Goal: Task Accomplishment & Management: Use online tool/utility

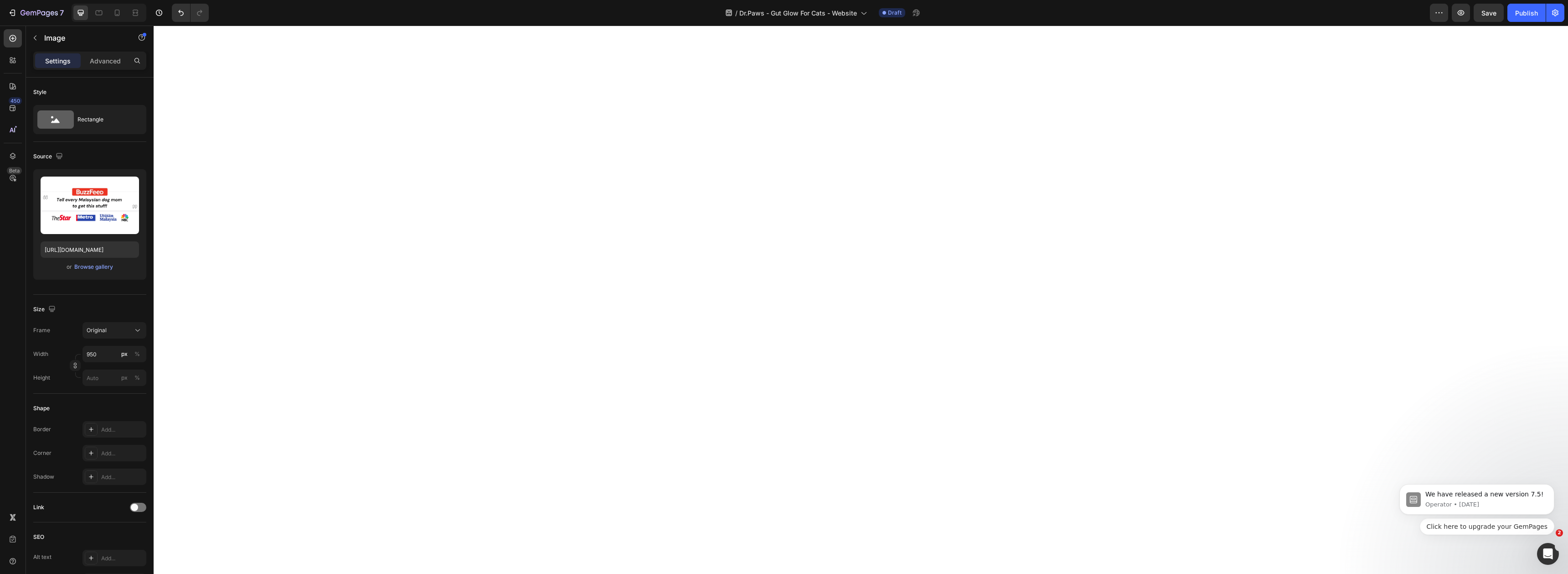
scroll to position [2716, 0]
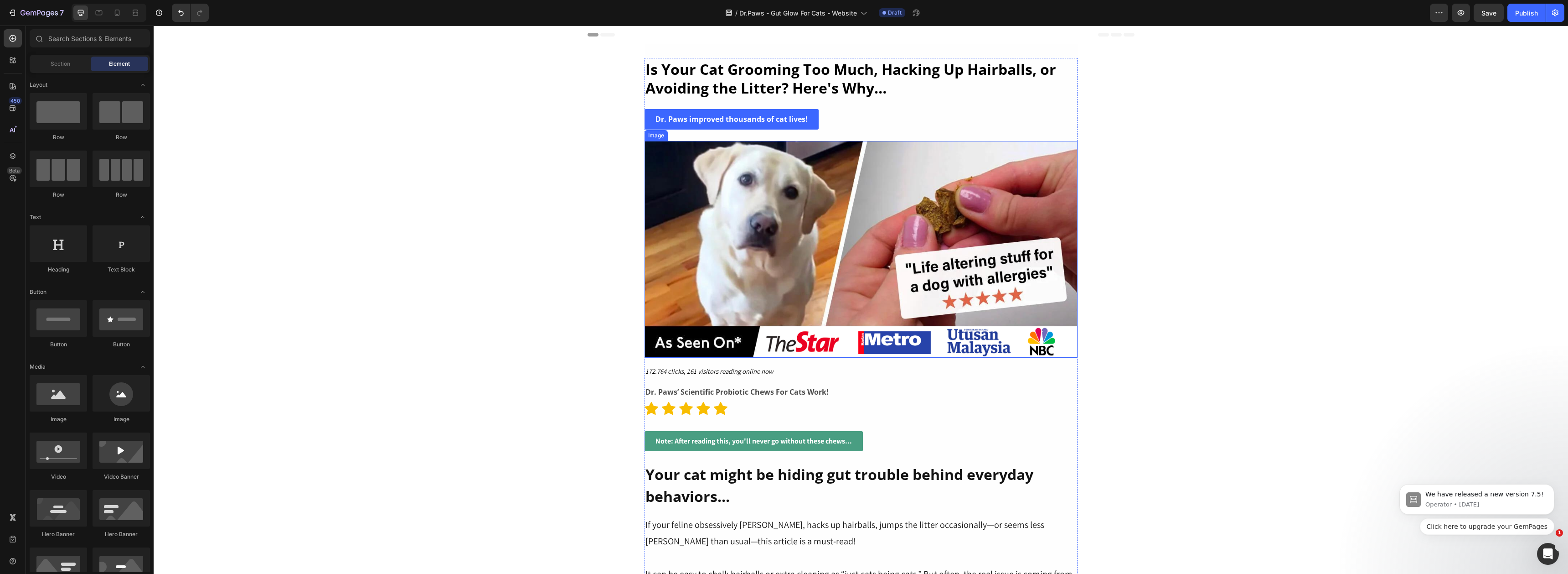
click at [727, 219] on img at bounding box center [861, 249] width 433 height 217
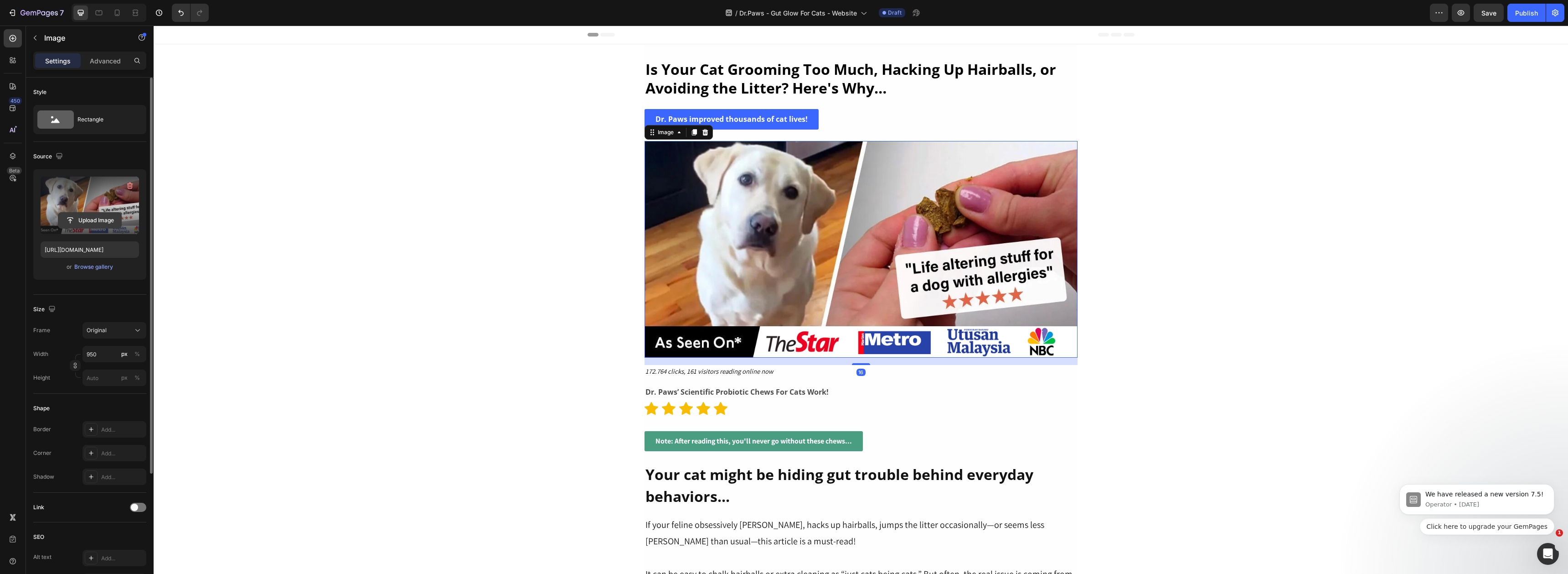
click at [86, 219] on input "file" at bounding box center [89, 221] width 63 height 15
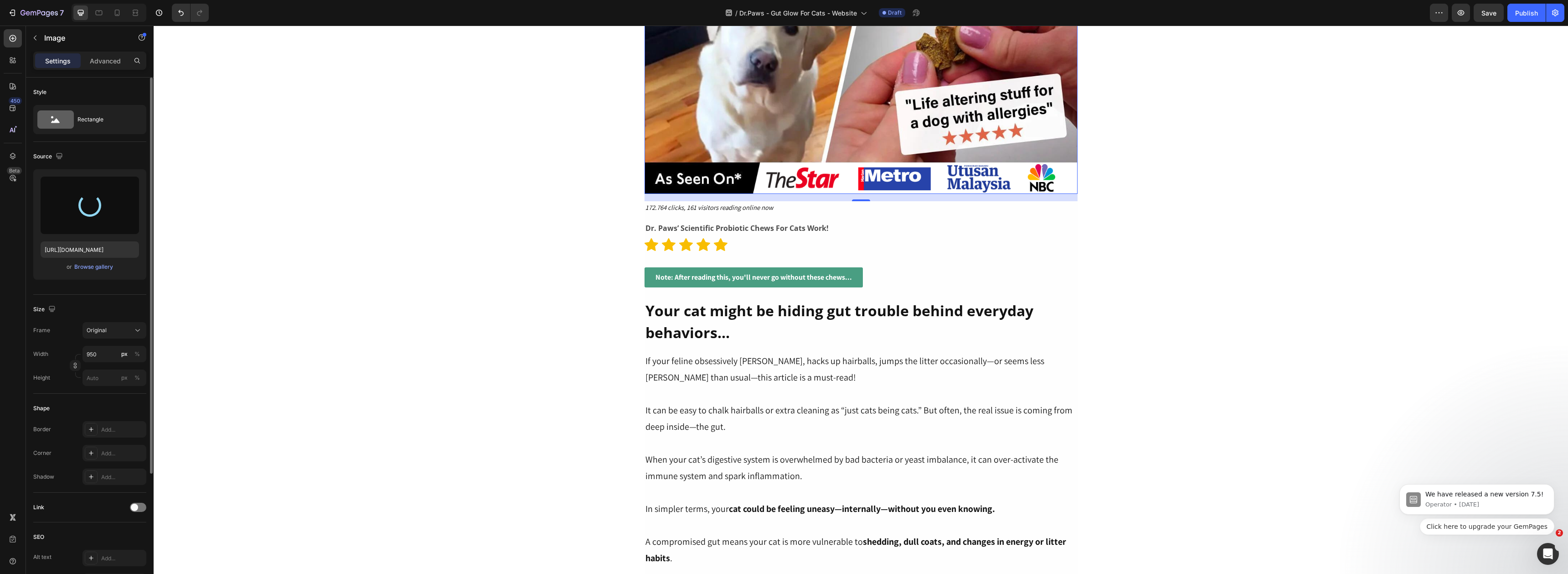
scroll to position [157, 0]
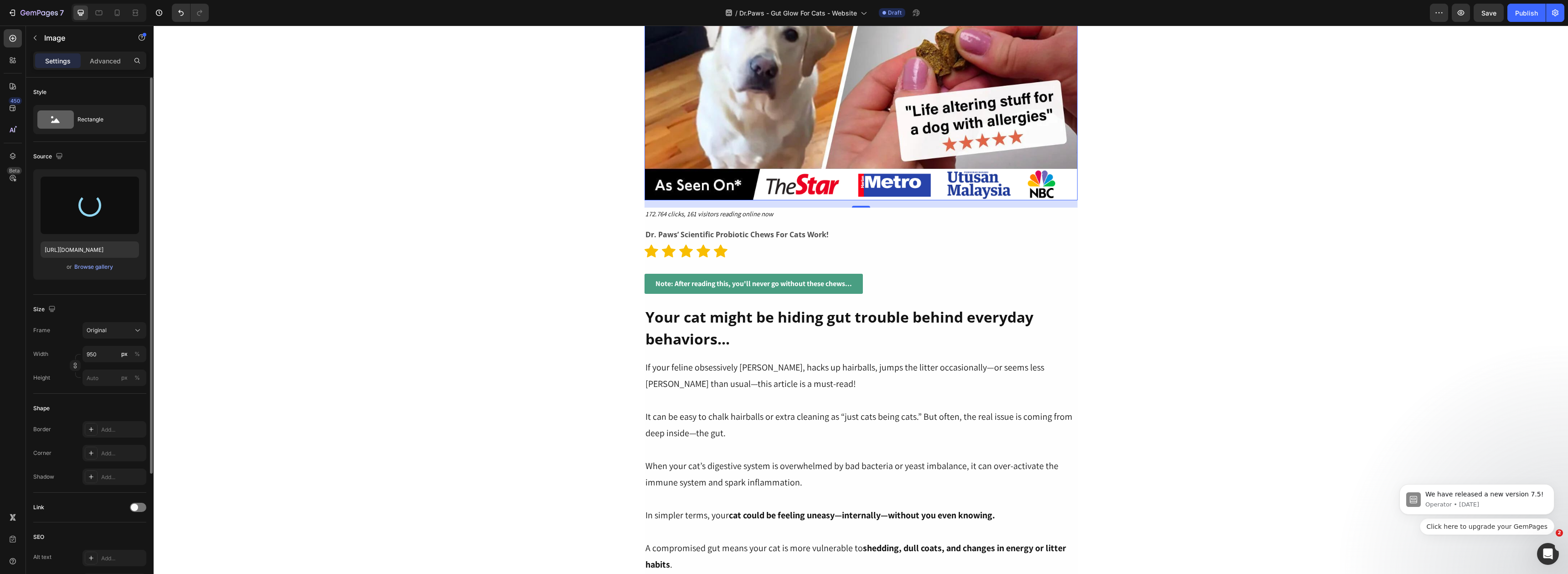
type input "[URL][DOMAIN_NAME]"
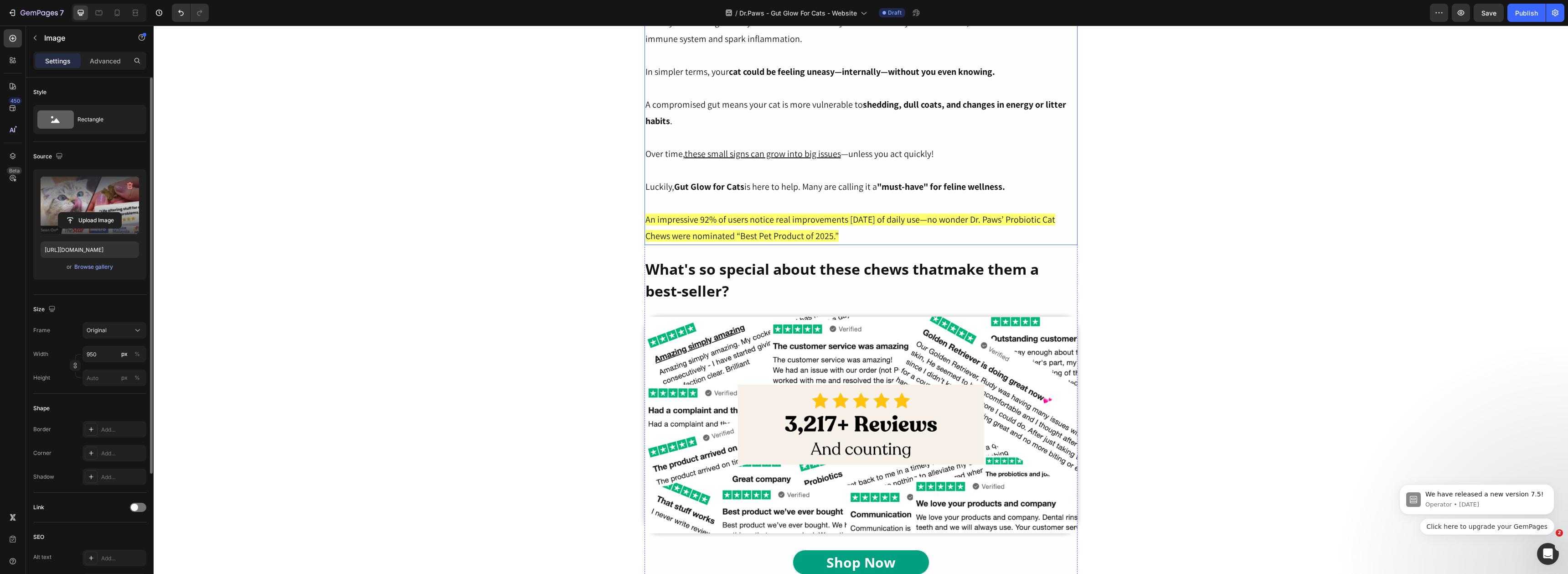
scroll to position [689, 0]
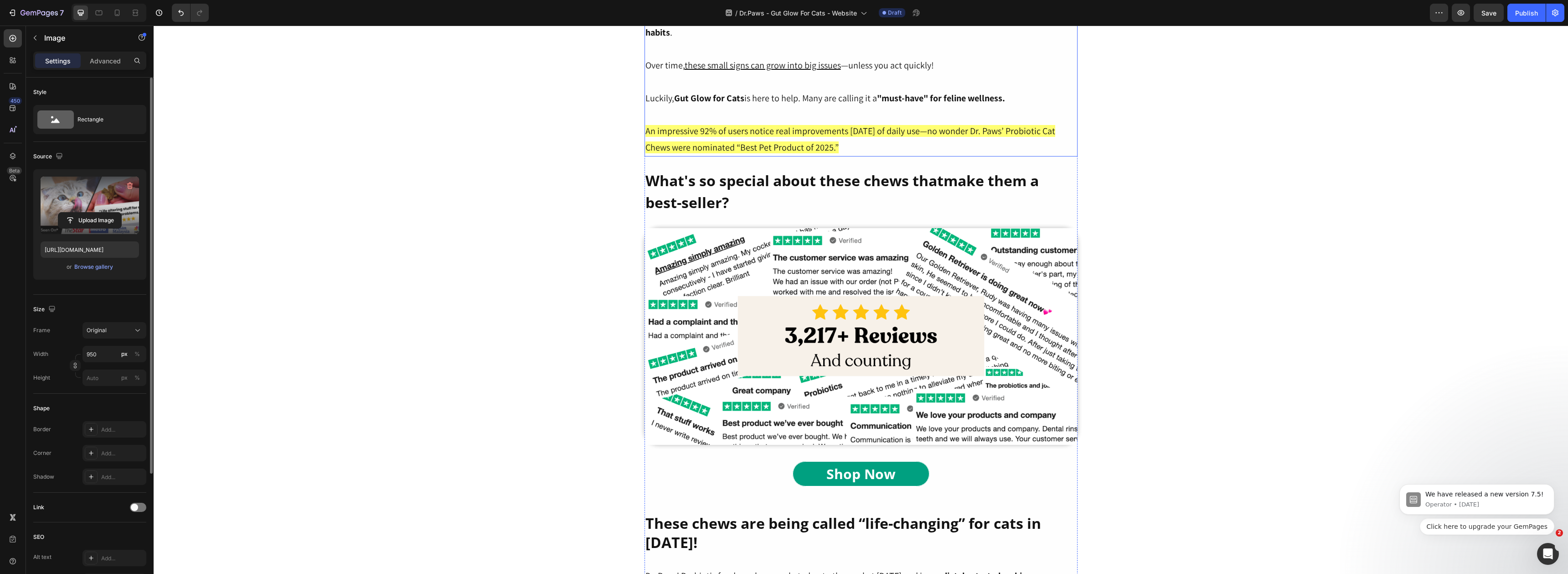
click at [771, 359] on img at bounding box center [861, 336] width 433 height 217
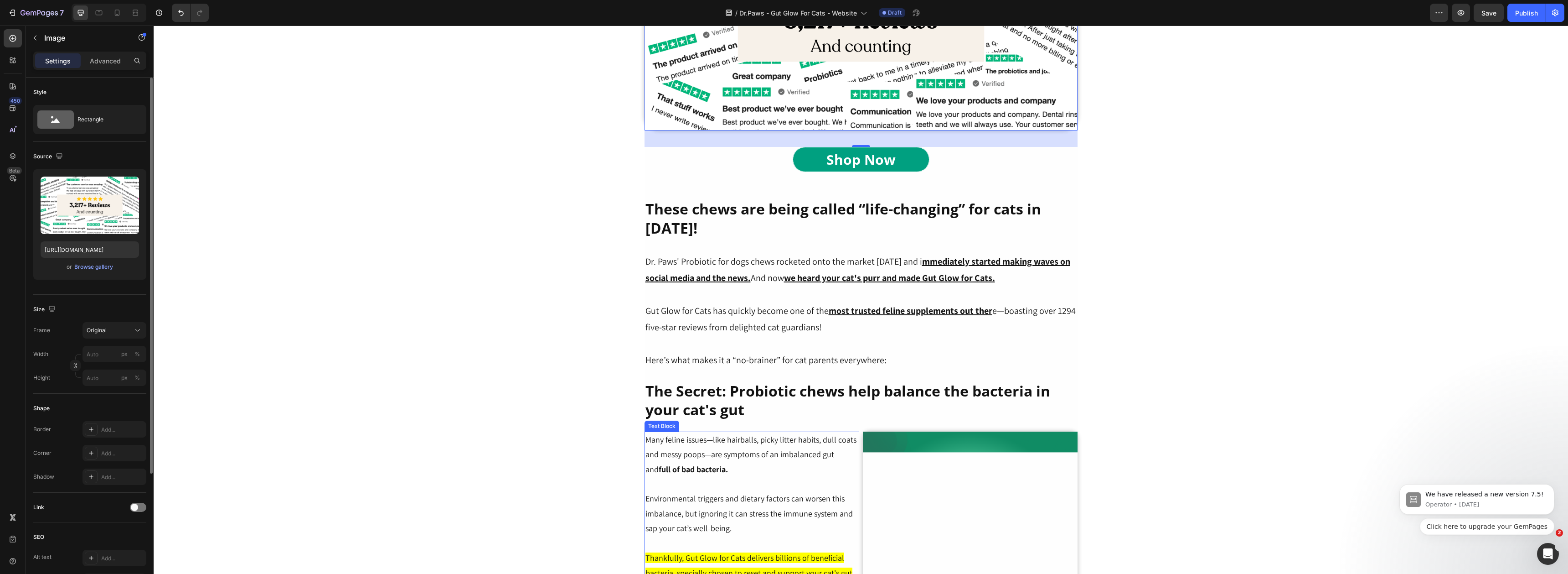
scroll to position [1022, 0]
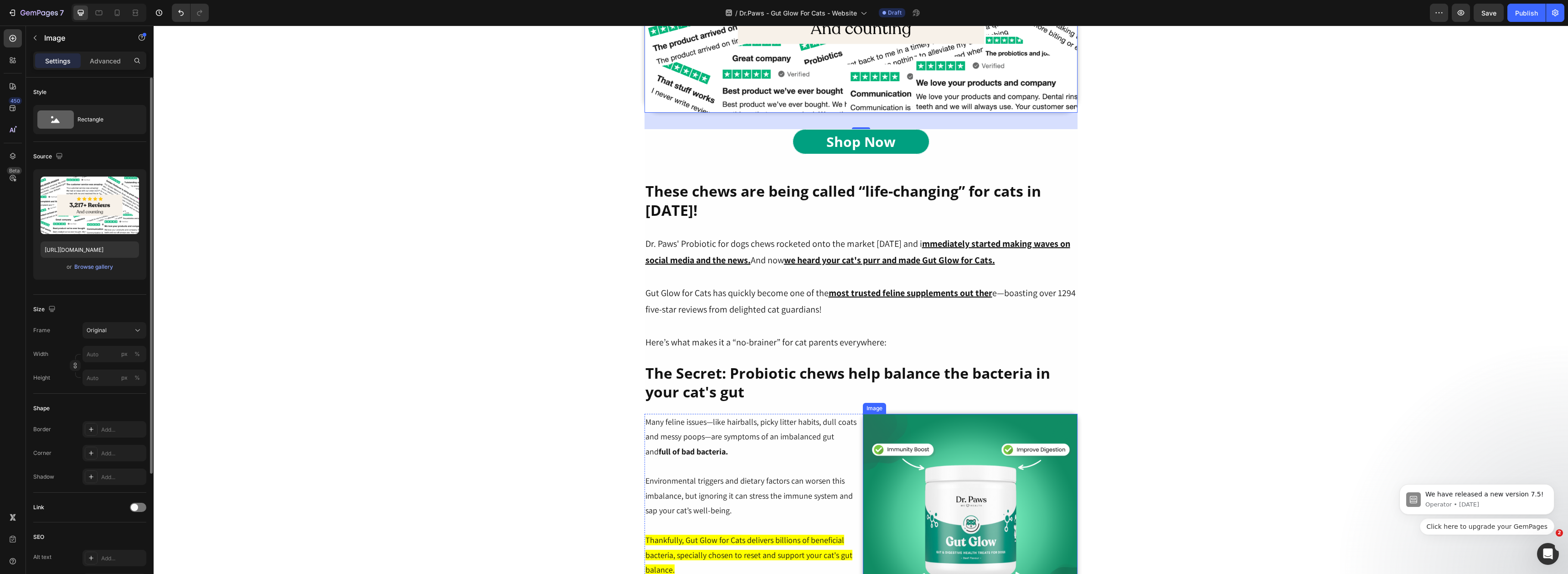
click at [978, 475] on img at bounding box center [970, 521] width 214 height 214
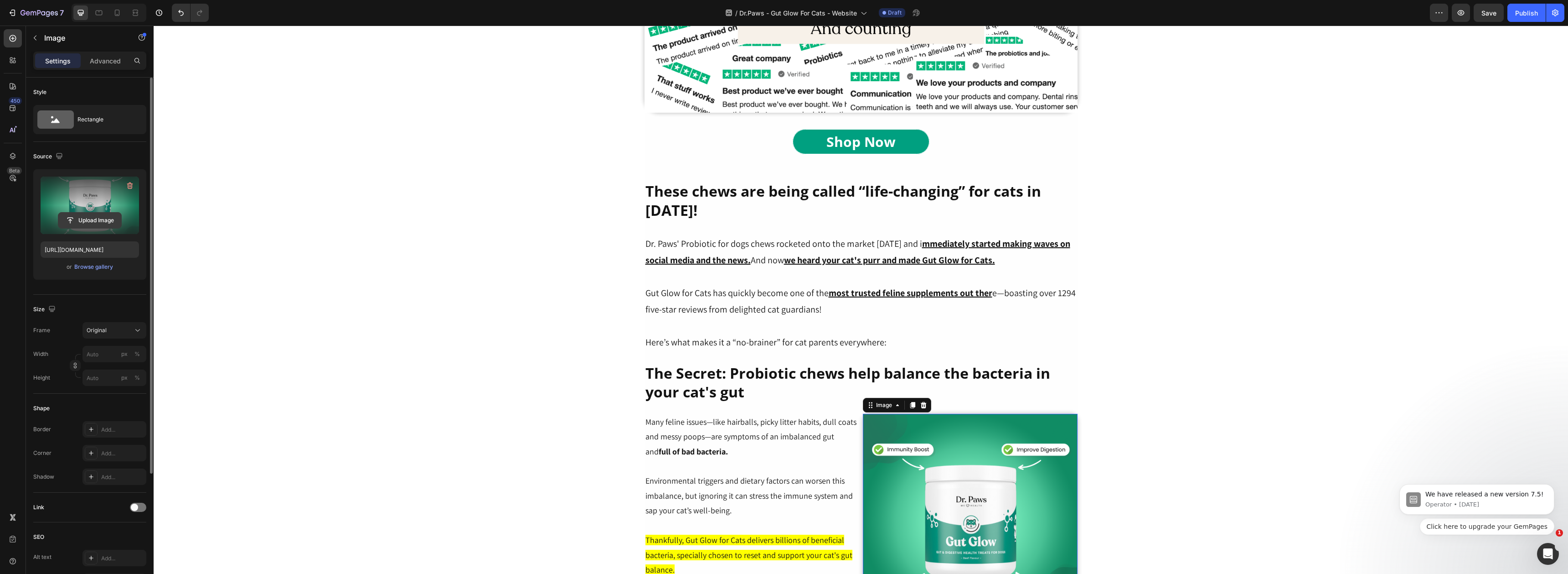
click at [96, 221] on input "file" at bounding box center [89, 221] width 63 height 15
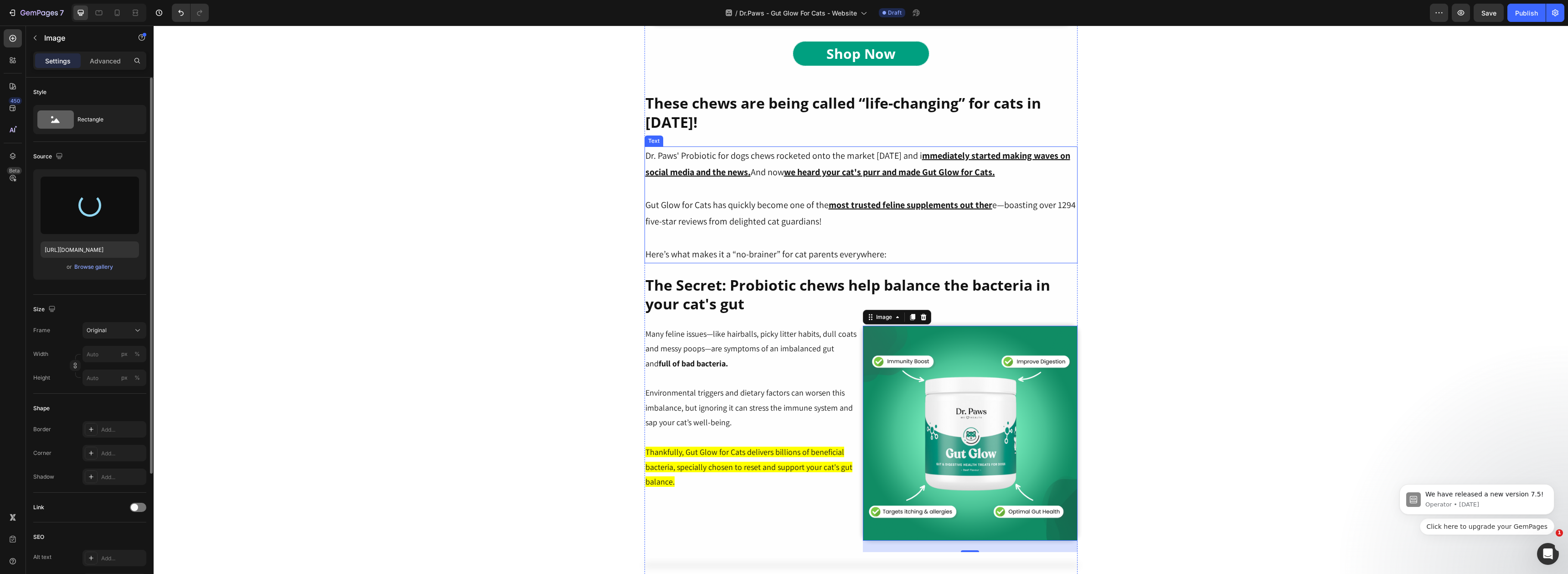
scroll to position [1121, 0]
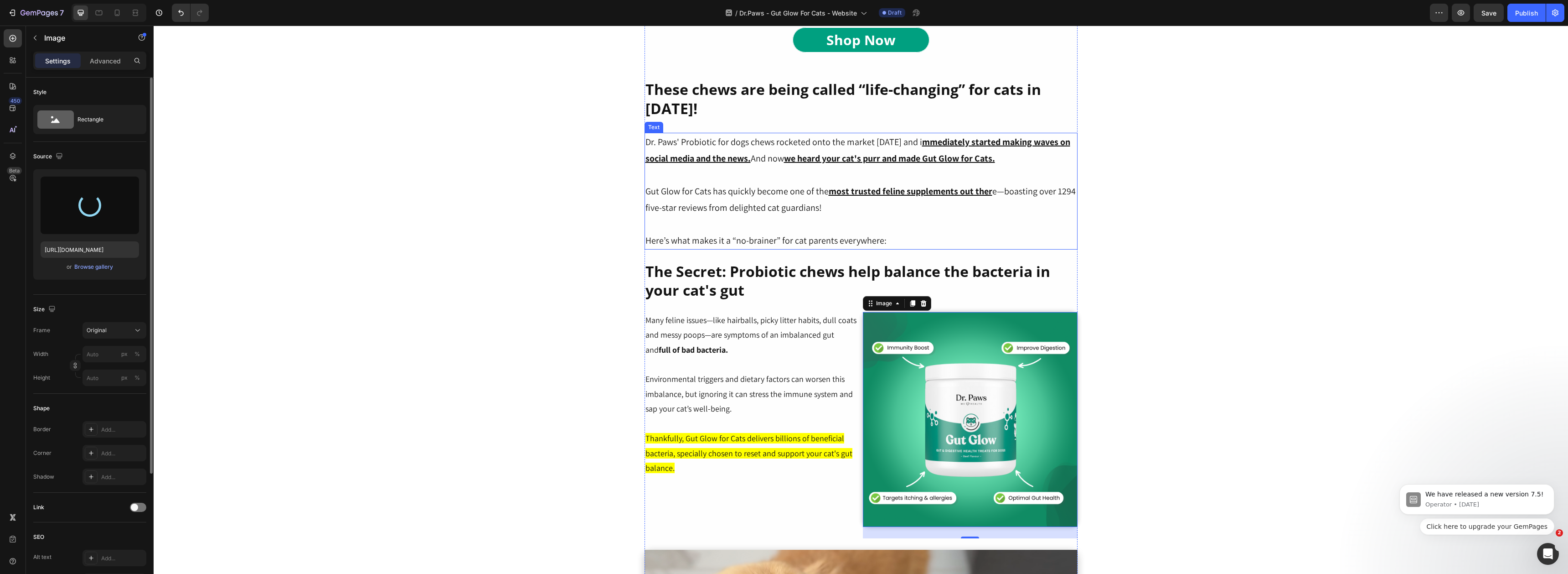
type input "[URL][DOMAIN_NAME]"
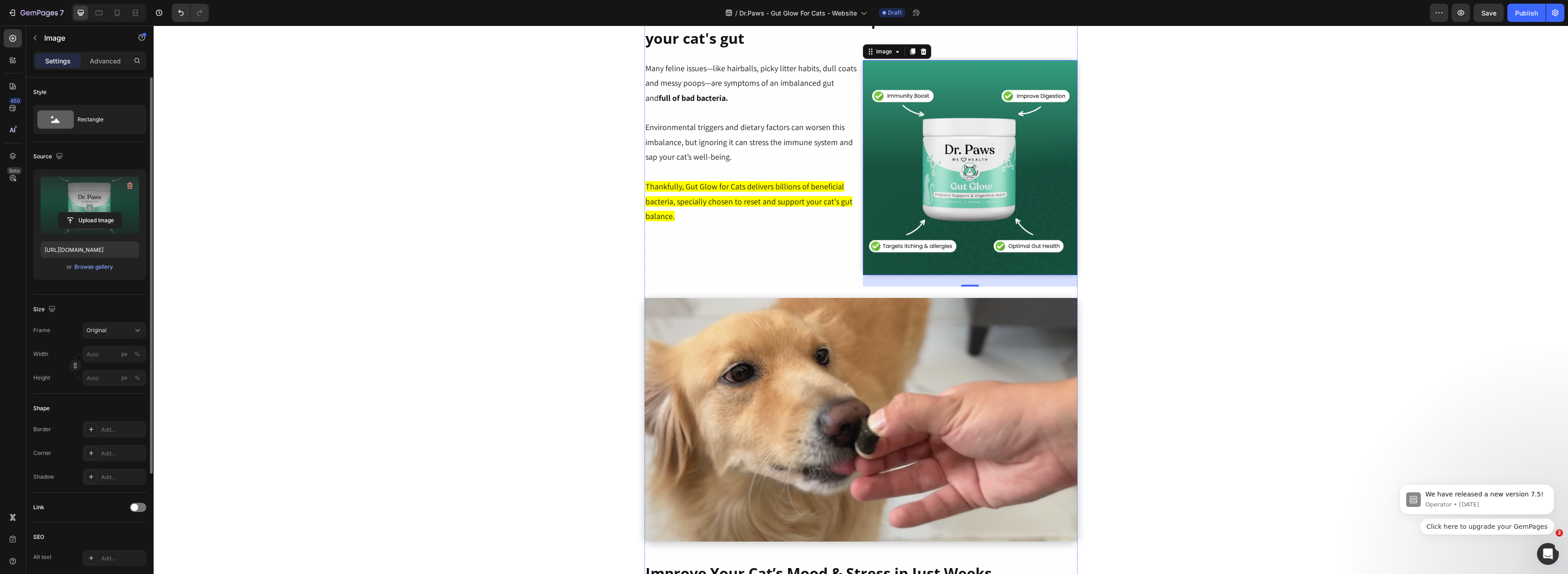
scroll to position [1382, 0]
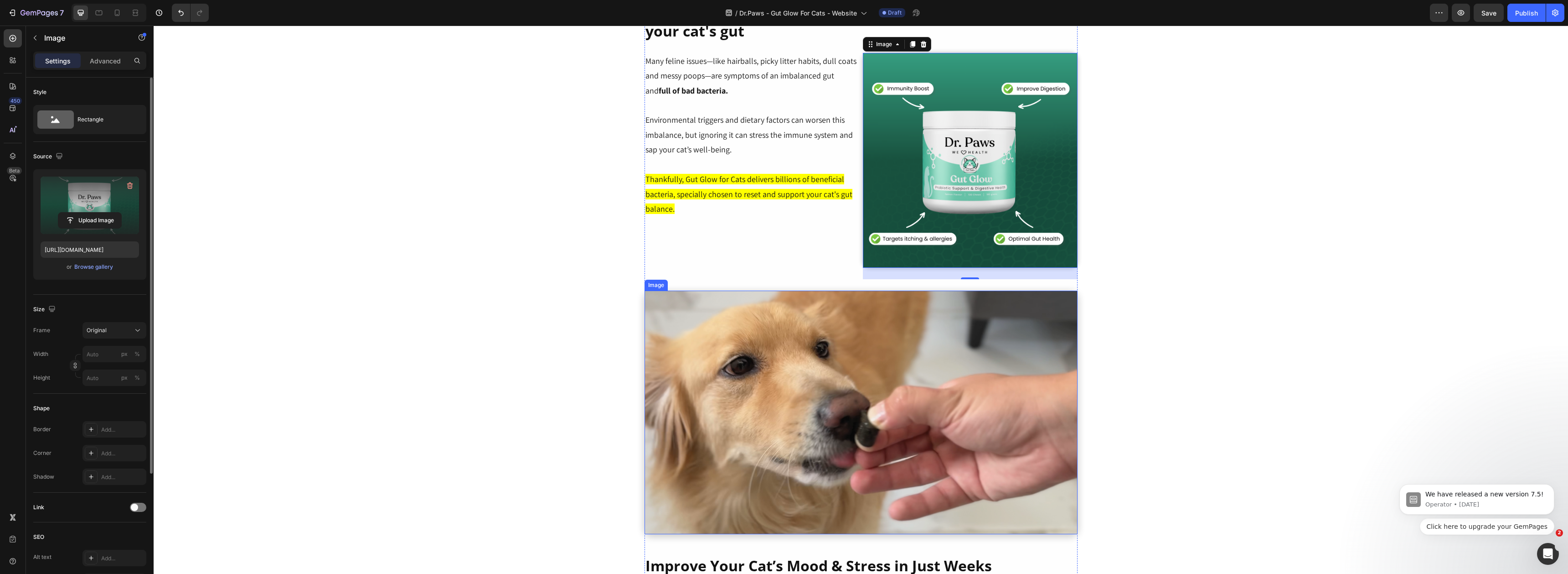
click at [798, 334] on img at bounding box center [861, 413] width 433 height 244
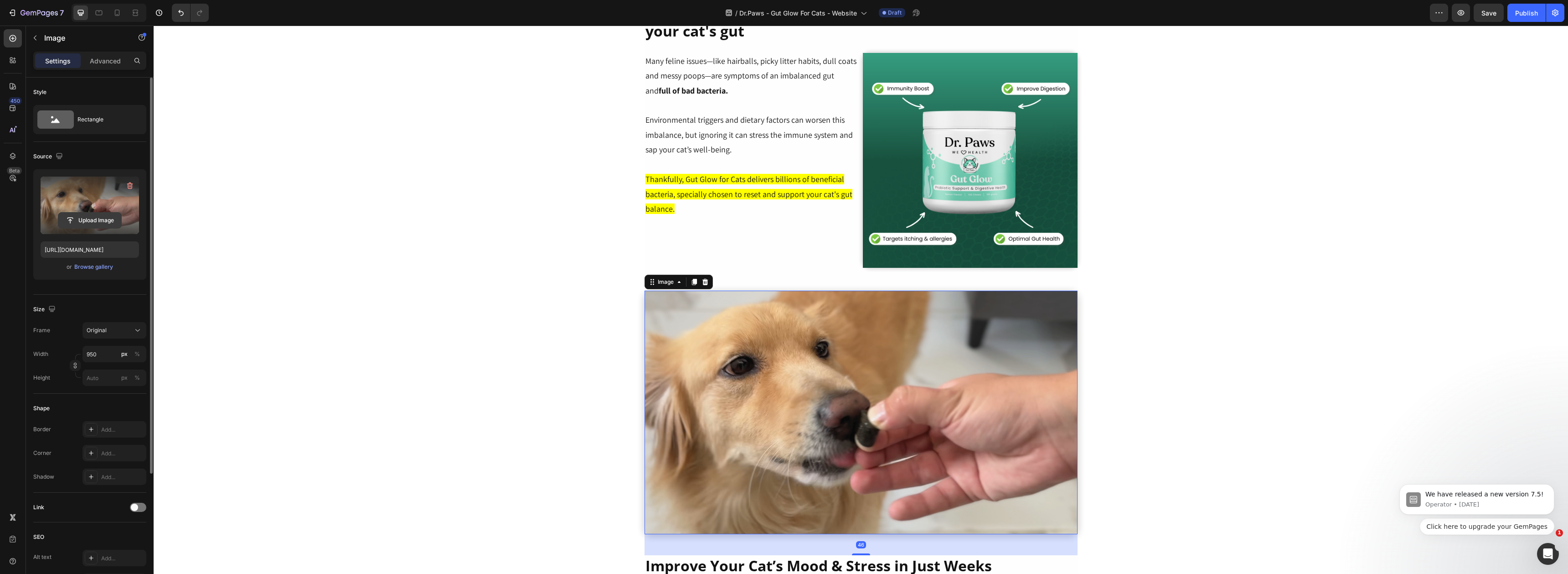
click at [94, 224] on input "file" at bounding box center [89, 221] width 63 height 15
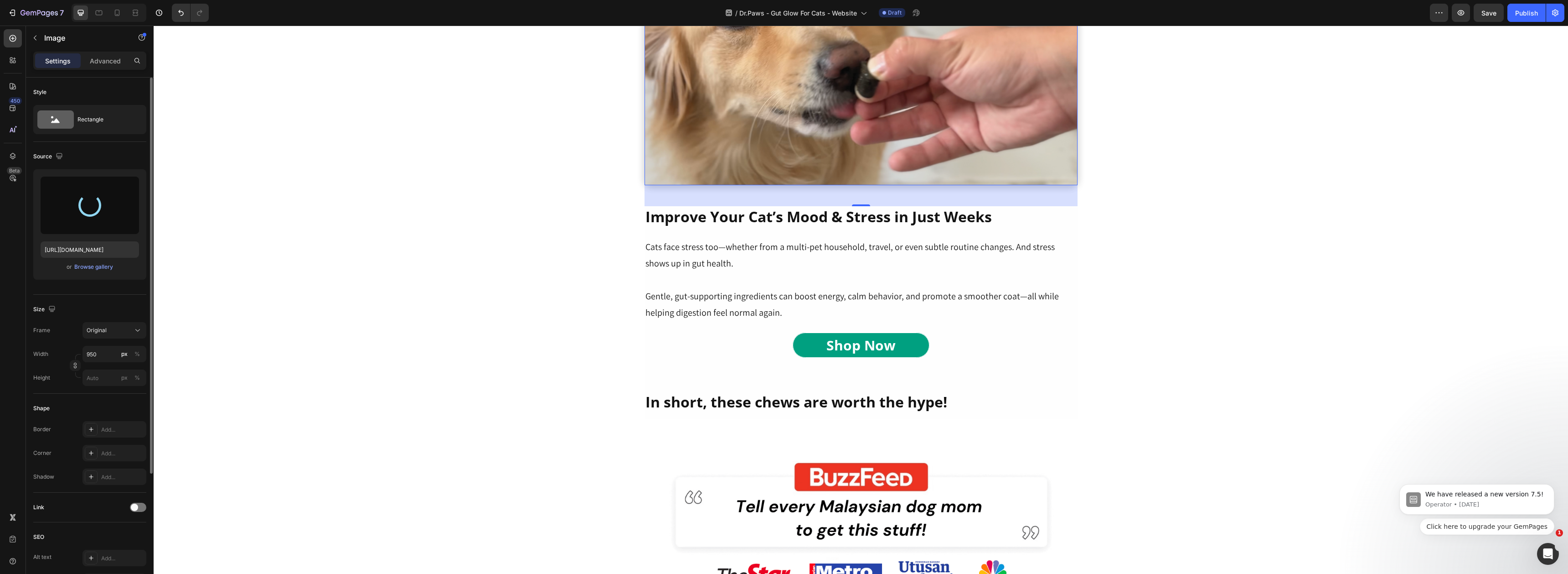
scroll to position [1731, 0]
type input "[URL][DOMAIN_NAME]"
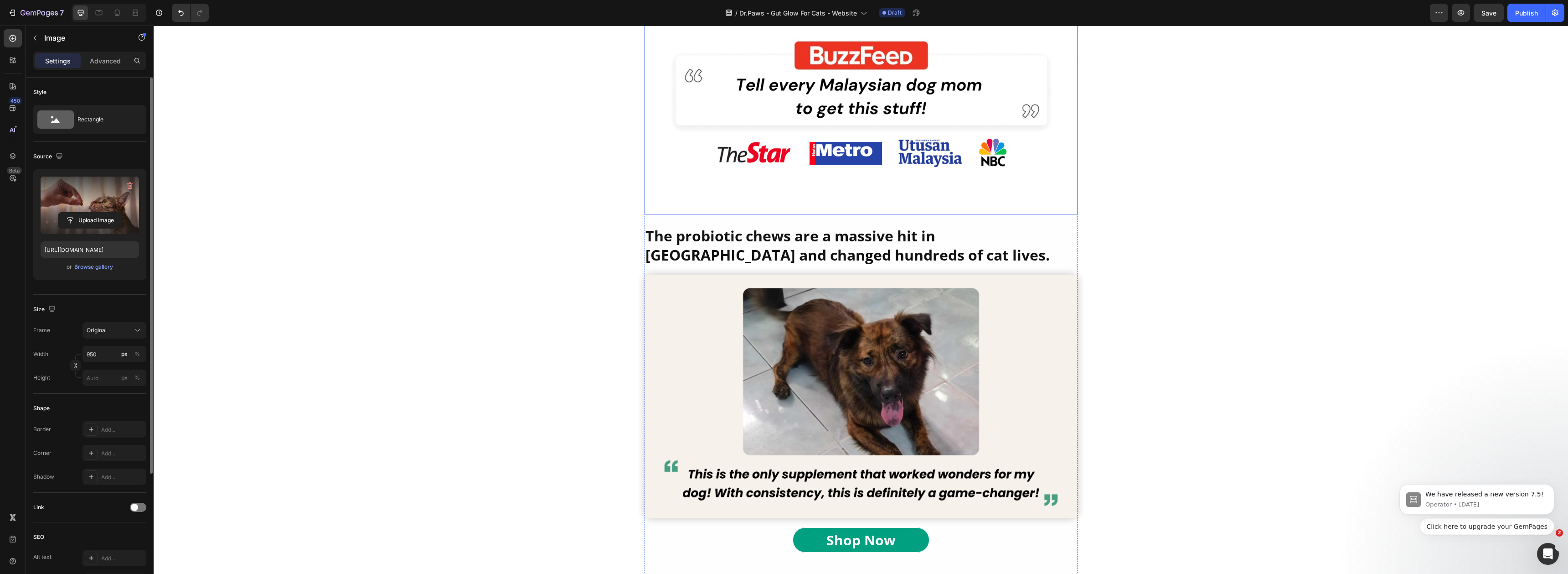
scroll to position [2166, 0]
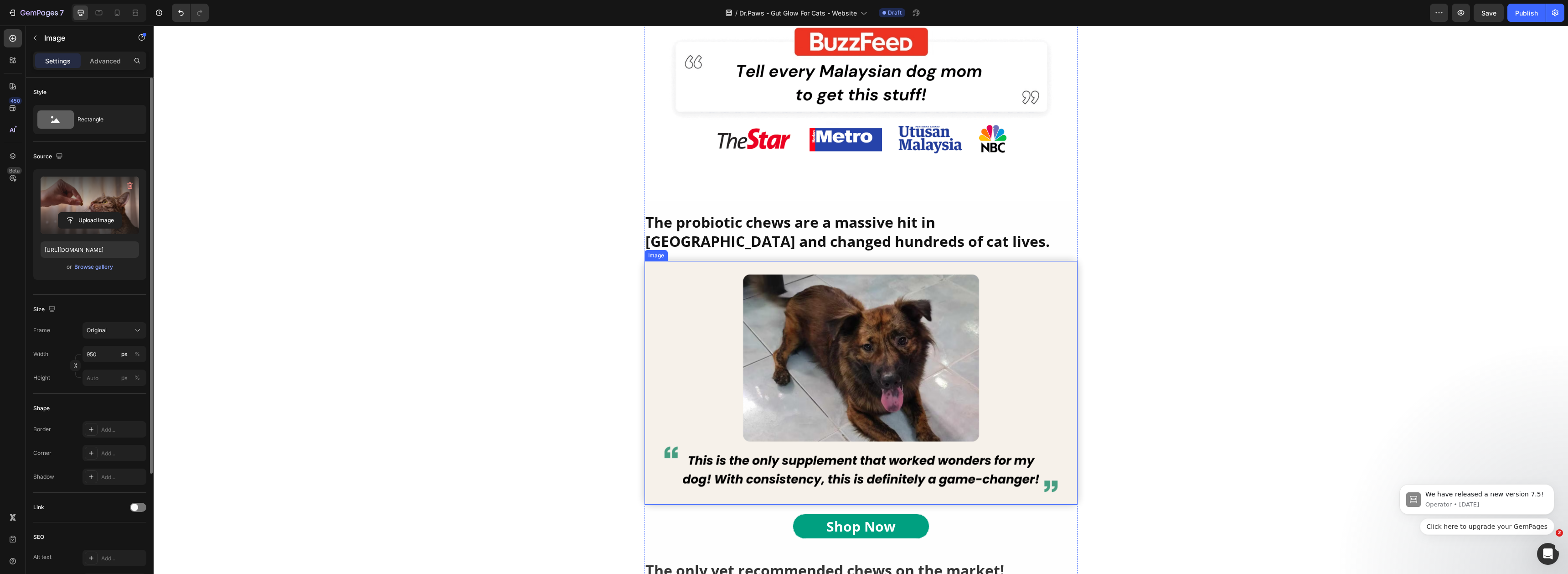
click at [735, 321] on img at bounding box center [861, 383] width 433 height 244
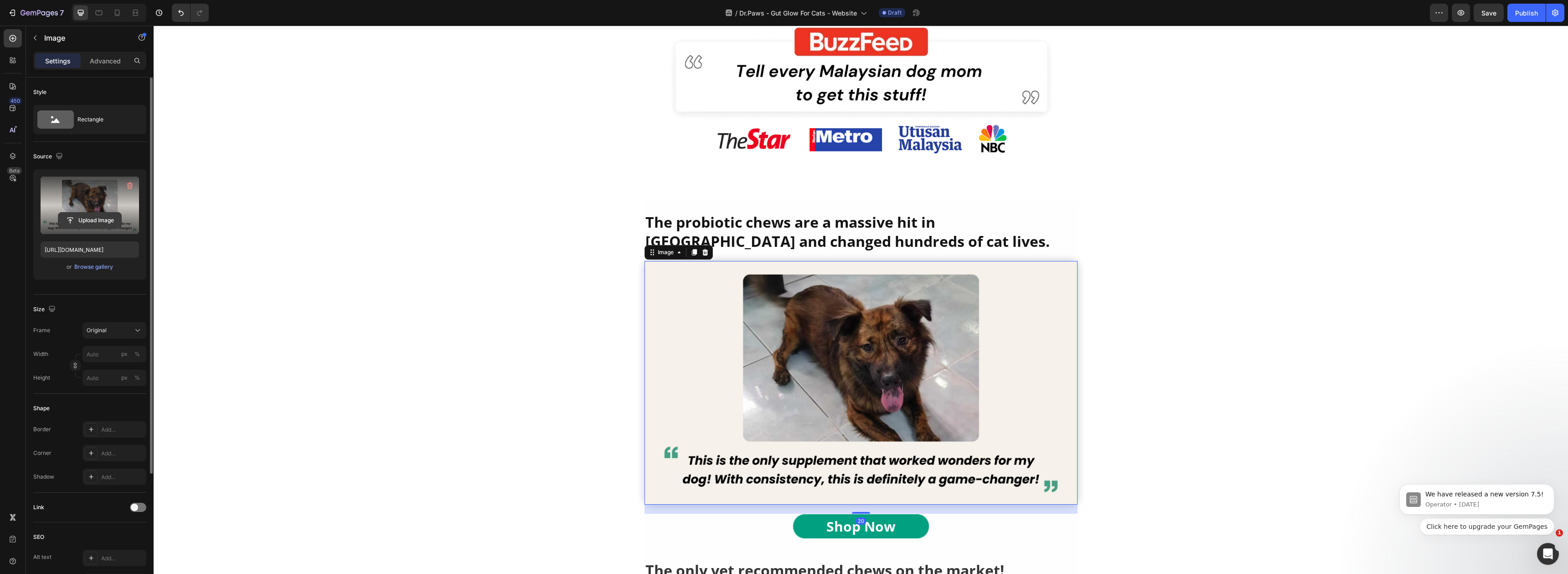
click at [111, 216] on input "file" at bounding box center [89, 221] width 63 height 15
click at [77, 215] on input "file" at bounding box center [89, 221] width 63 height 15
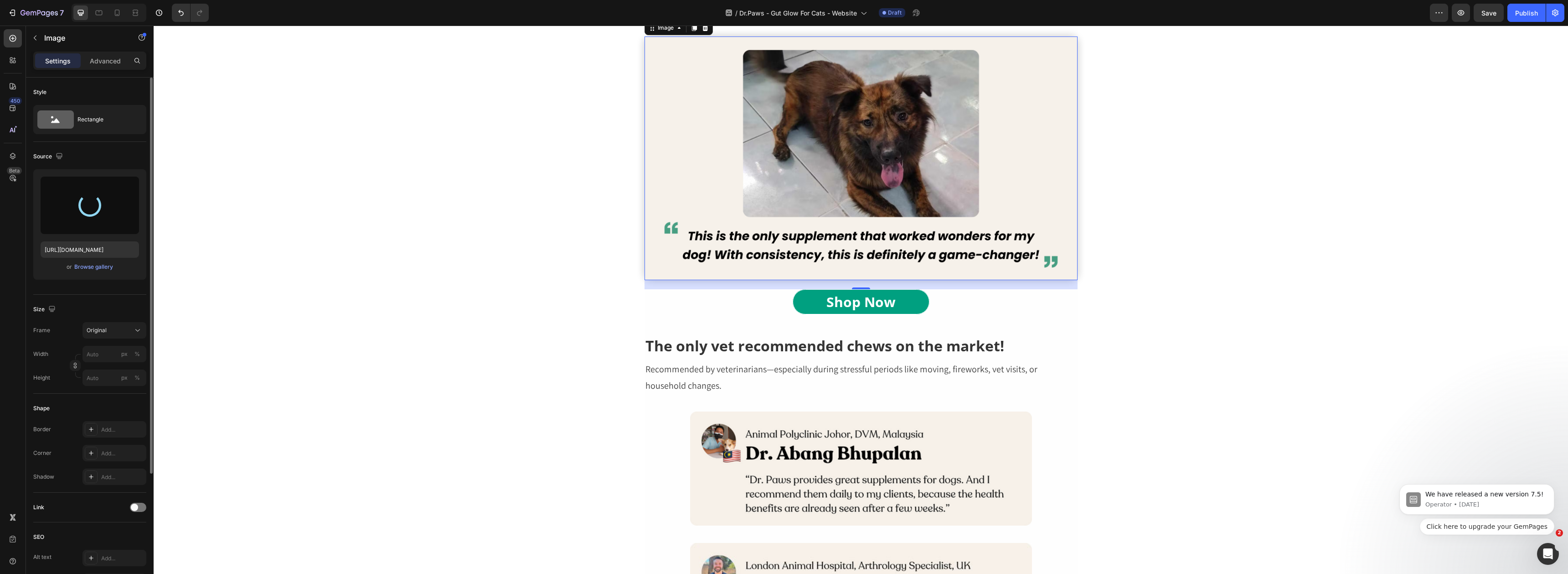
type input "[URL][DOMAIN_NAME]"
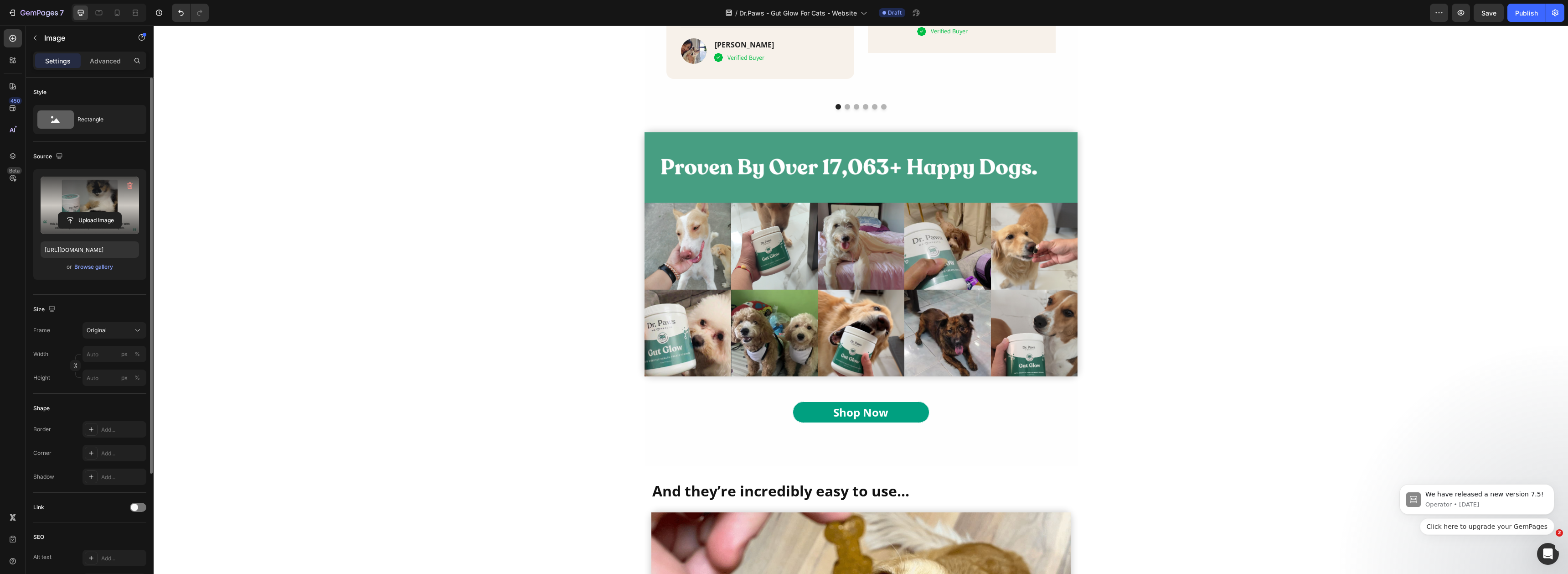
scroll to position [3315, 0]
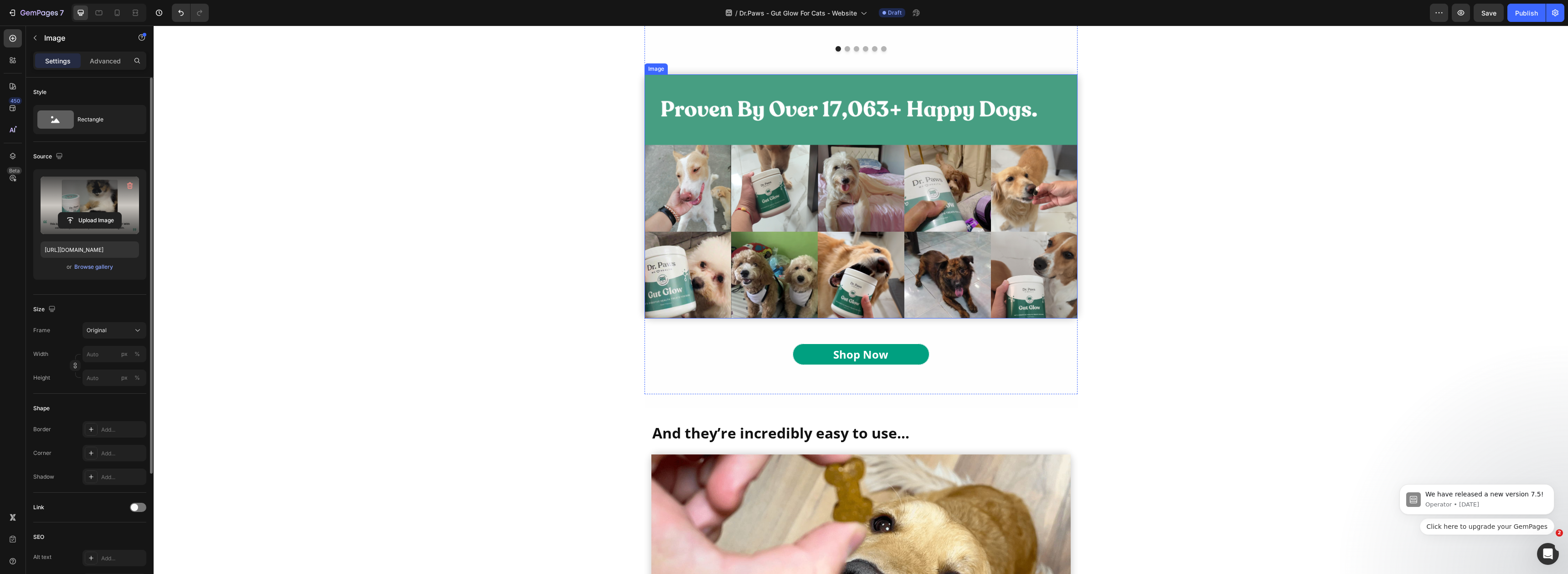
click at [803, 253] on img at bounding box center [861, 196] width 433 height 244
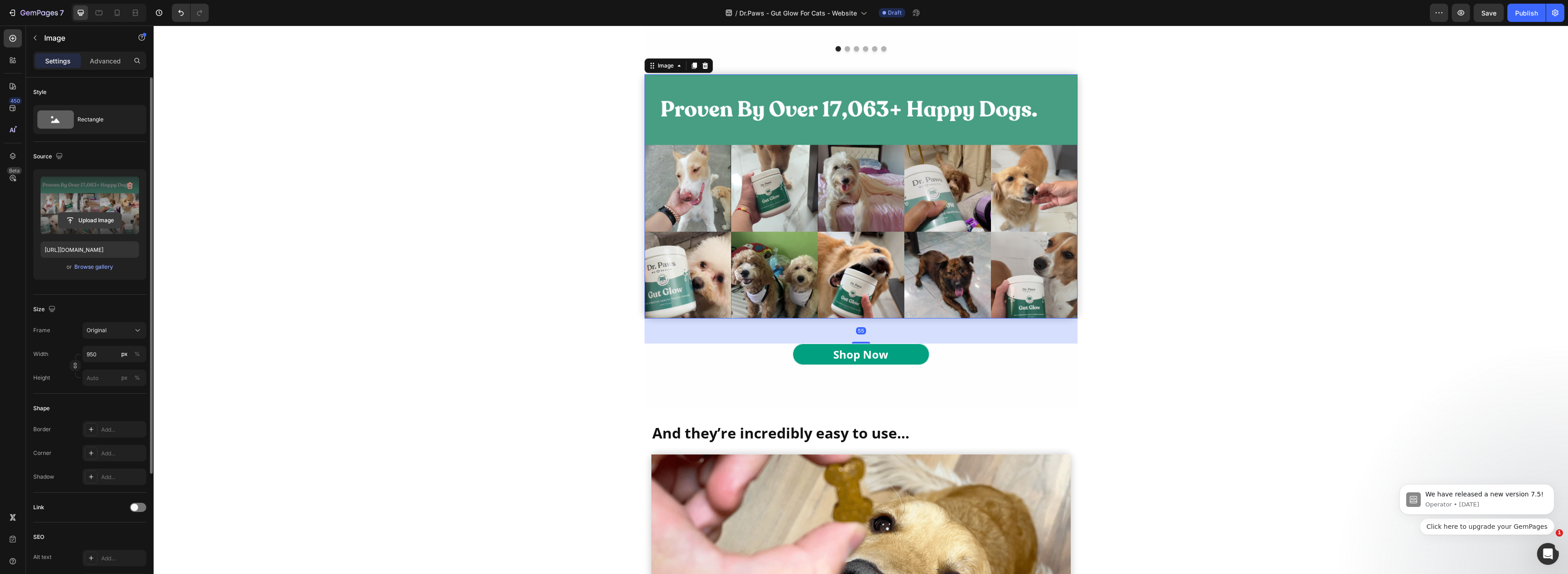
click at [118, 216] on input "file" at bounding box center [89, 221] width 63 height 15
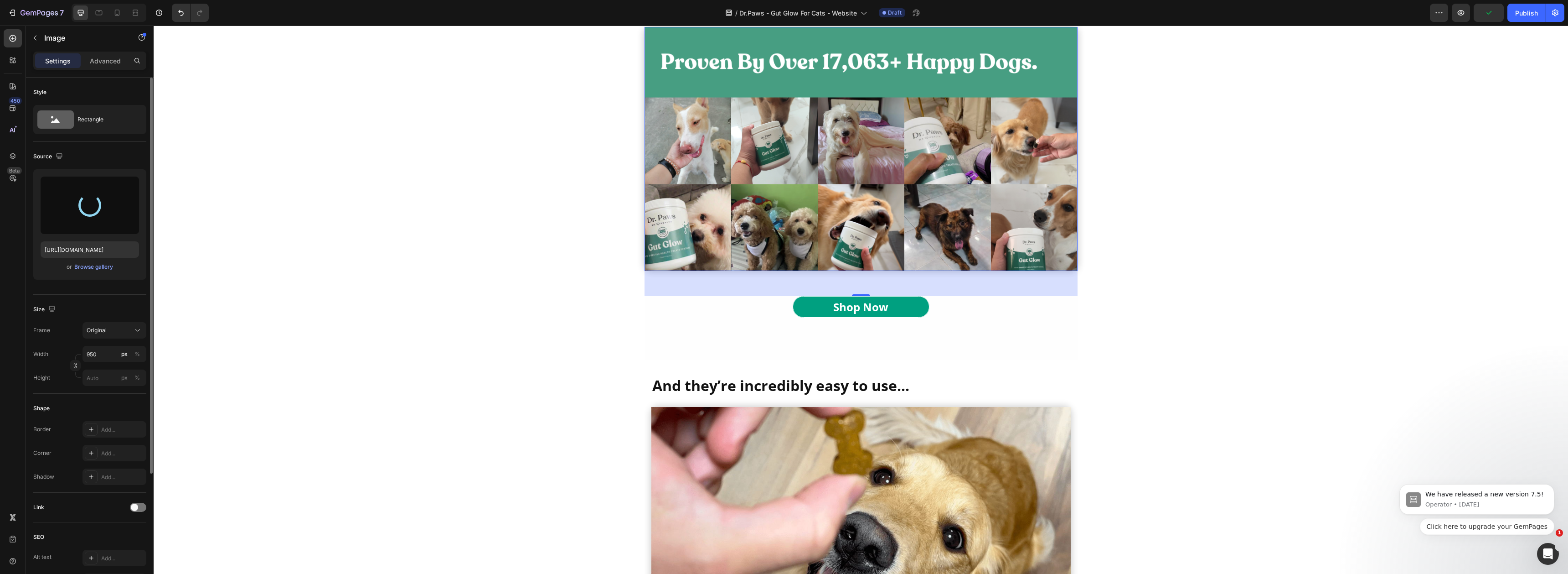
scroll to position [3364, 0]
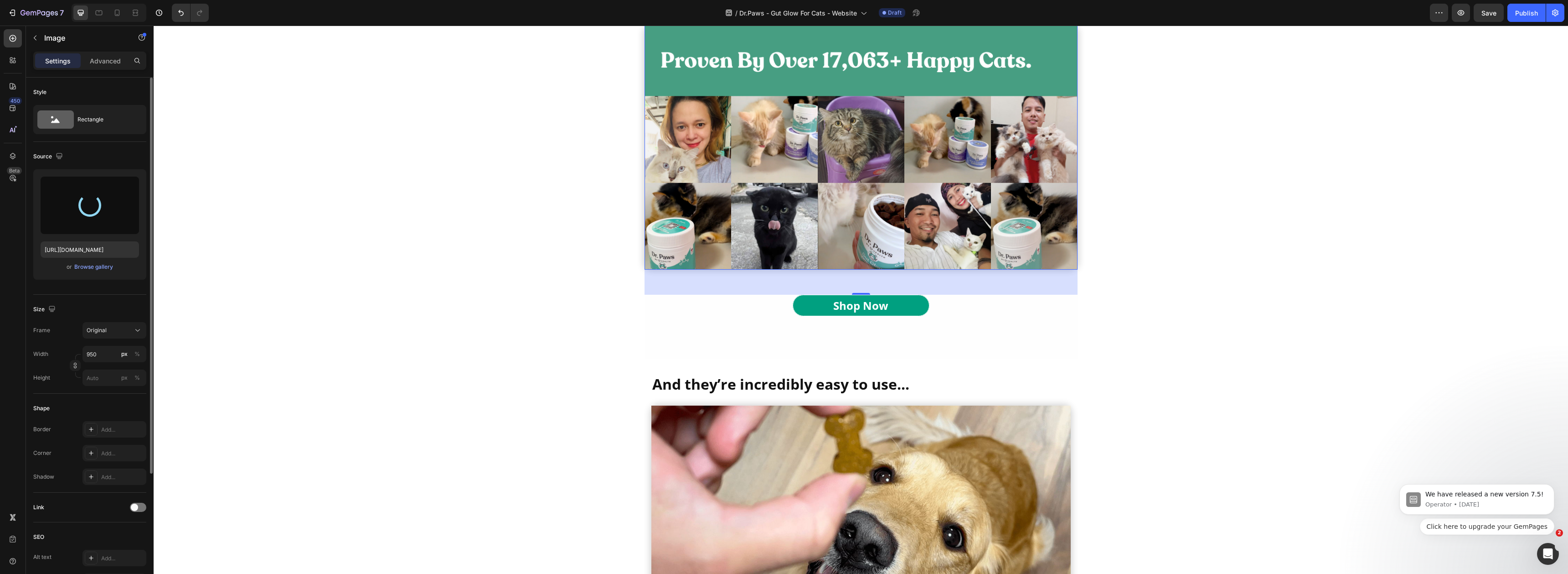
type input "[URL][DOMAIN_NAME]"
click at [789, 414] on img at bounding box center [861, 511] width 419 height 210
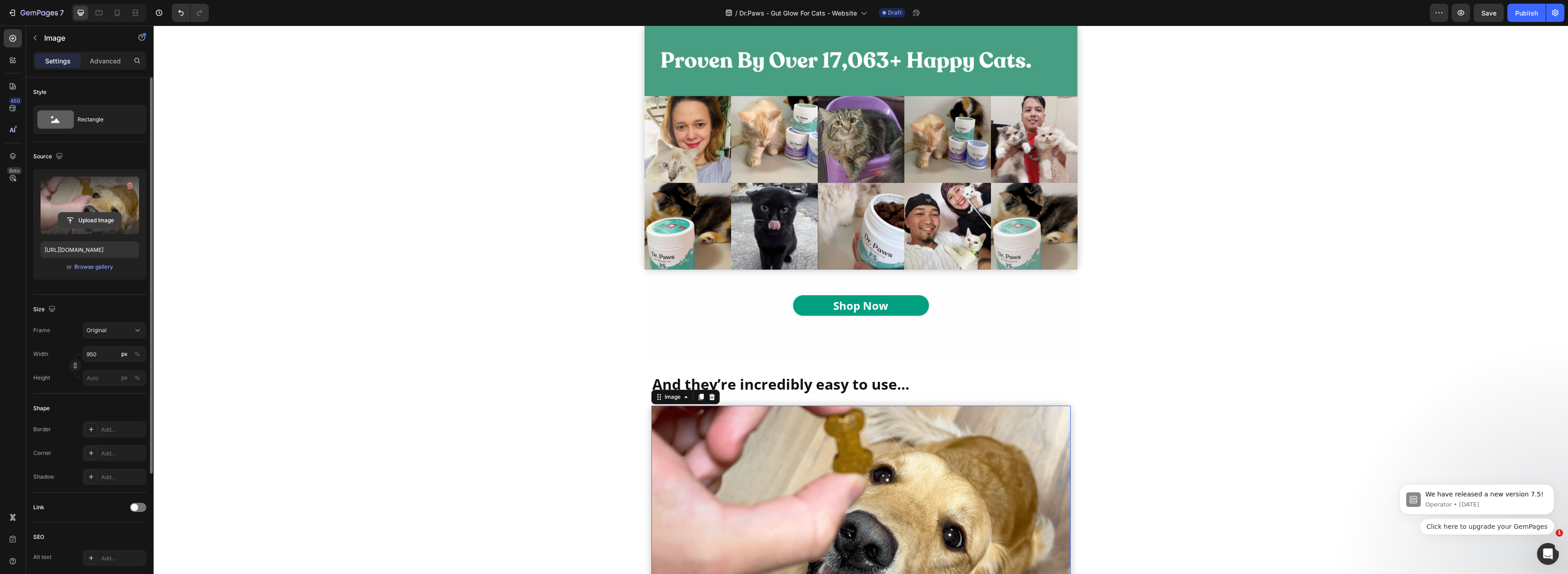
click at [100, 216] on input "file" at bounding box center [89, 221] width 63 height 15
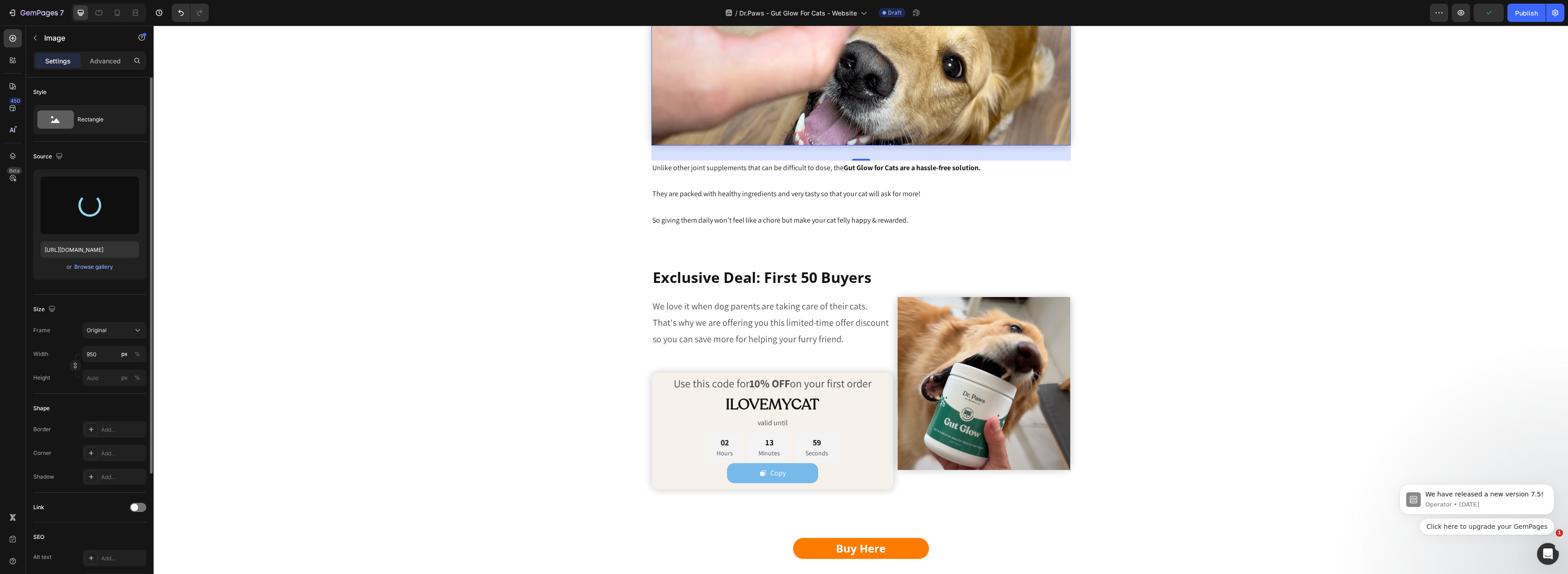
scroll to position [3845, 0]
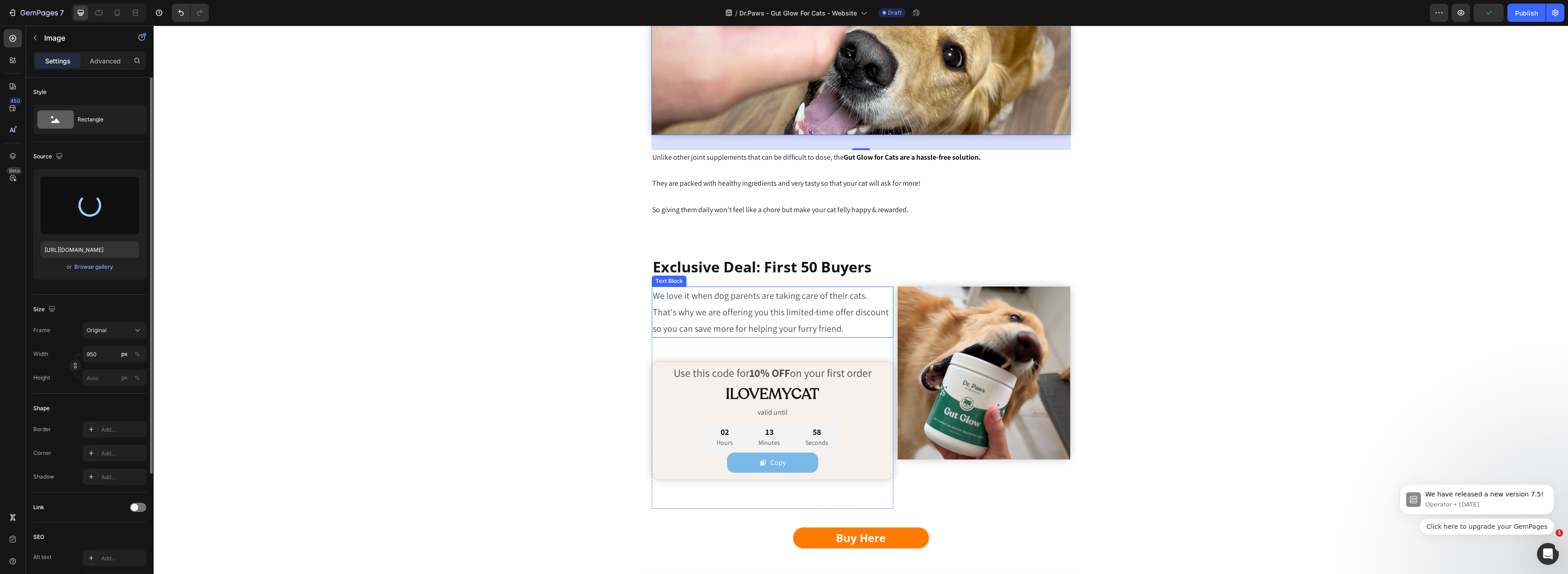
type input "[URL][DOMAIN_NAME]"
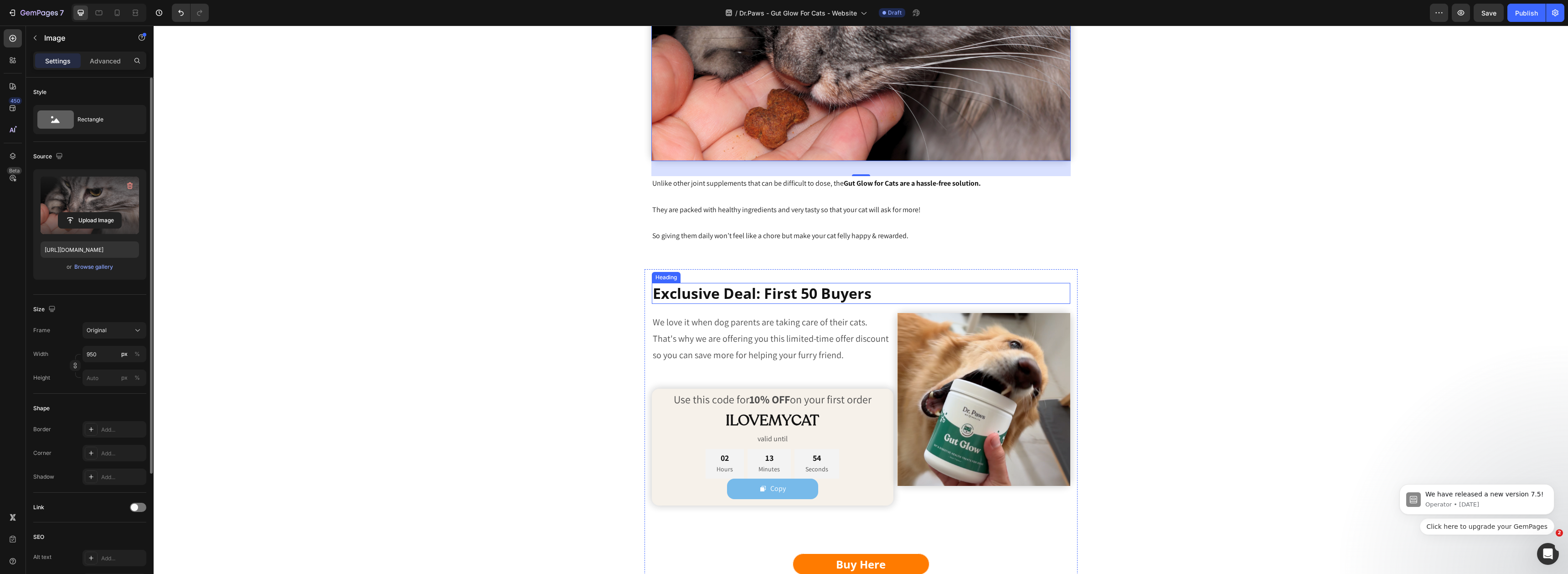
scroll to position [3779, 0]
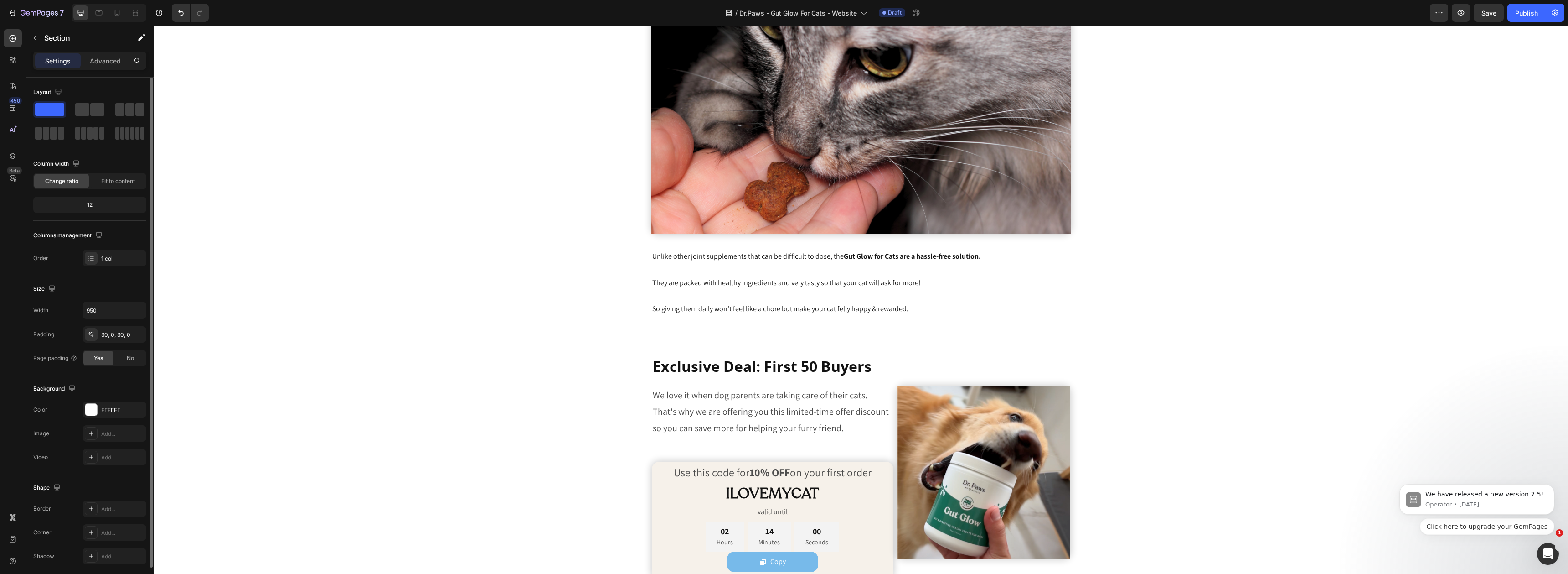
scroll to position [1985, 0]
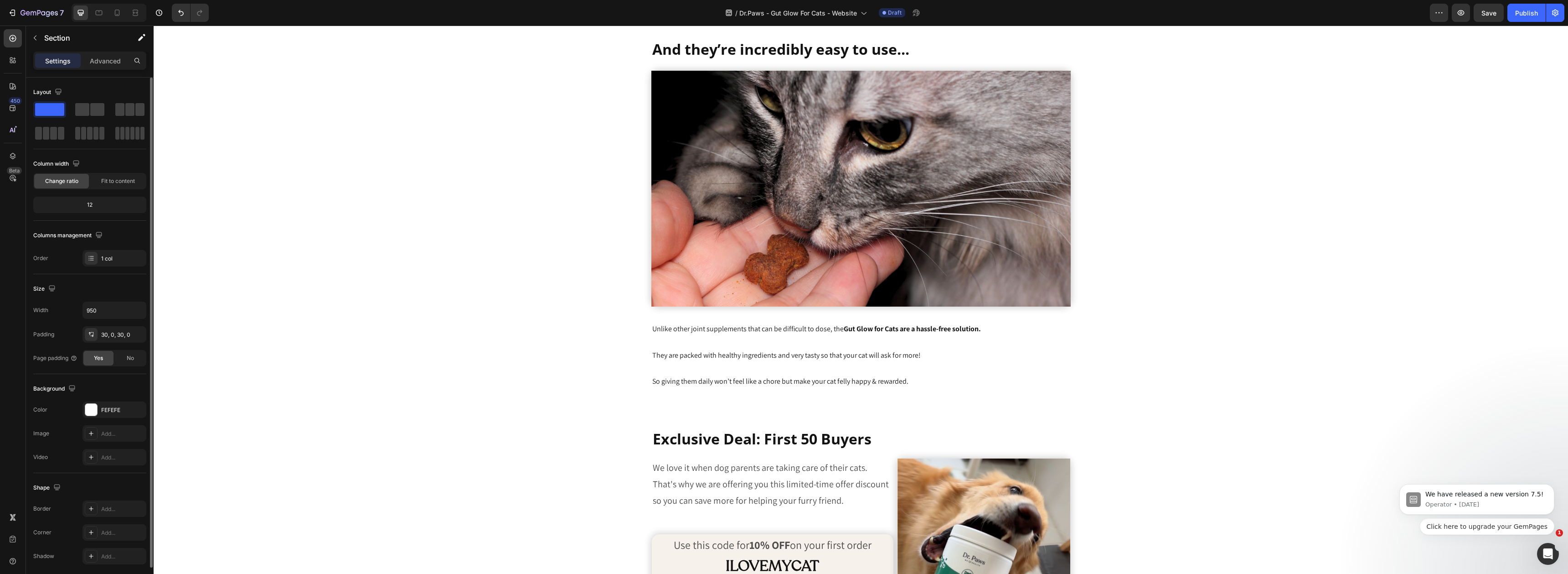
click at [1005, 450] on h2 "Exclusive Deal: First 50 Buyers" at bounding box center [861, 438] width 418 height 21
click at [971, 467] on div "Exclusive Deal: First 50 Buyers Heading We love it when dog parents are taking …" at bounding box center [861, 578] width 433 height 329
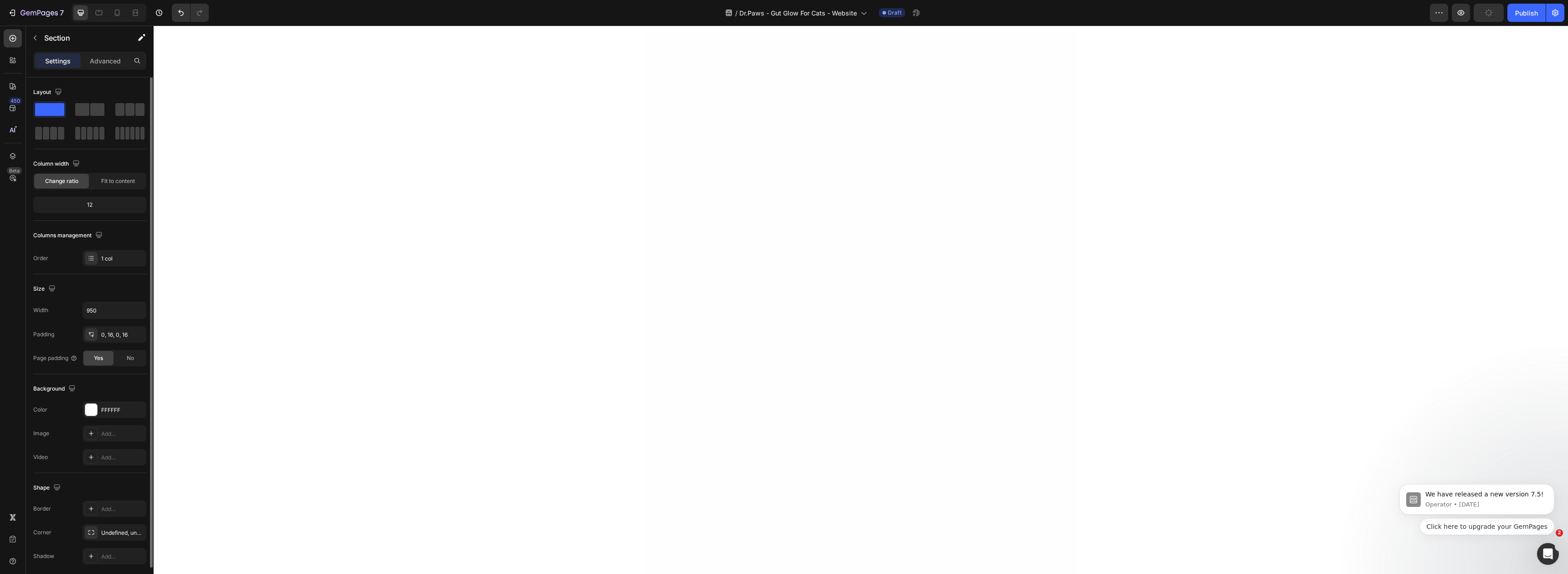
scroll to position [2971, 0]
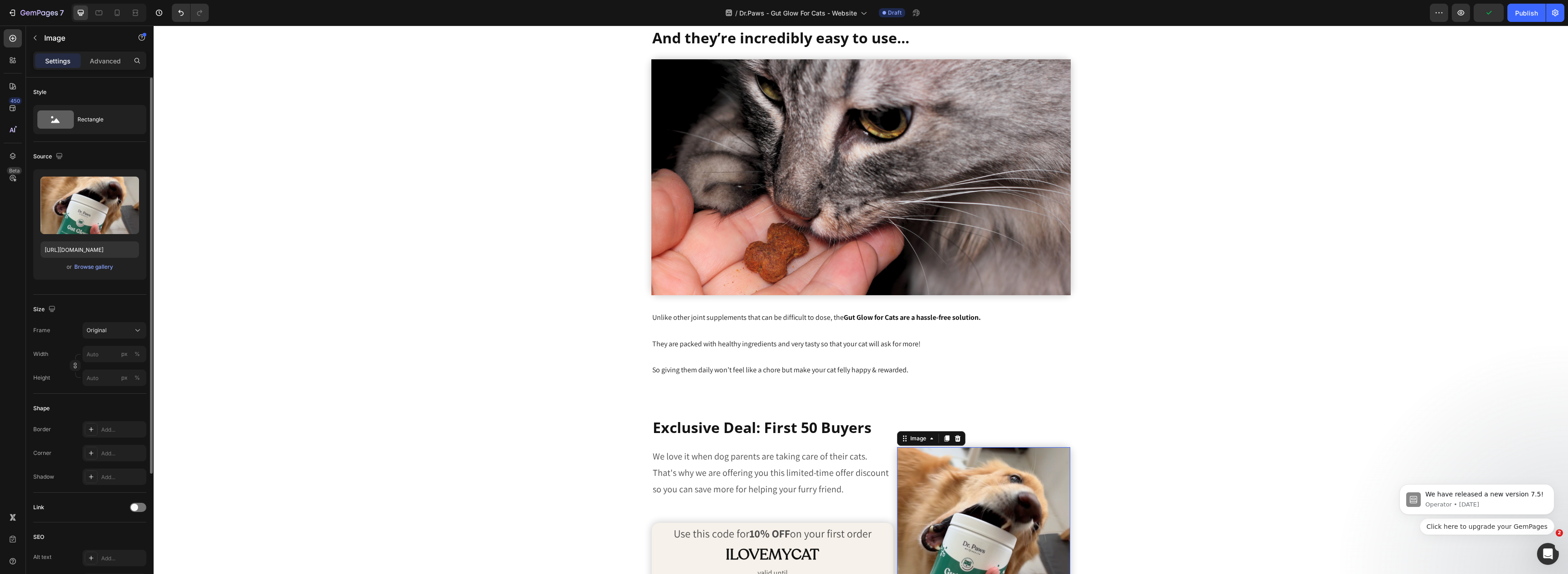
click at [979, 503] on img at bounding box center [983, 534] width 173 height 173
click at [94, 243] on input "[URL][DOMAIN_NAME]" at bounding box center [89, 249] width 99 height 16
click at [94, 230] on label at bounding box center [89, 205] width 99 height 57
click at [94, 228] on input "file" at bounding box center [89, 221] width 63 height 15
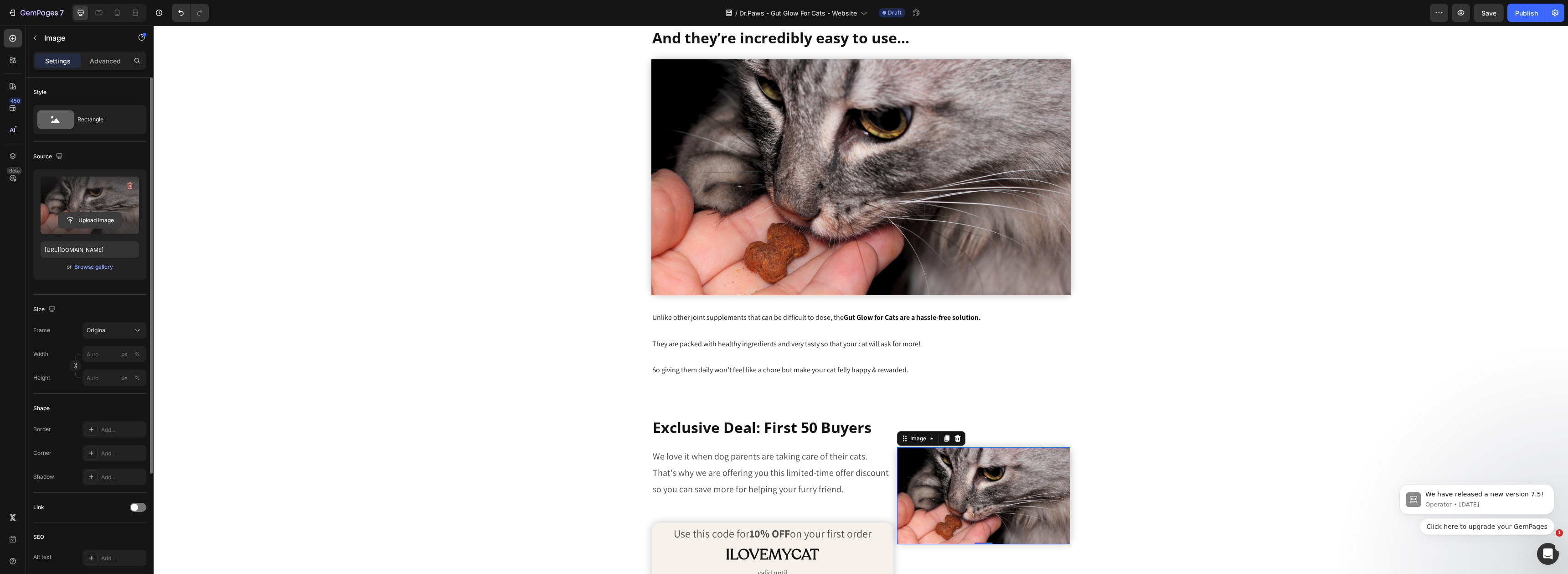
click at [102, 223] on input "file" at bounding box center [89, 221] width 63 height 15
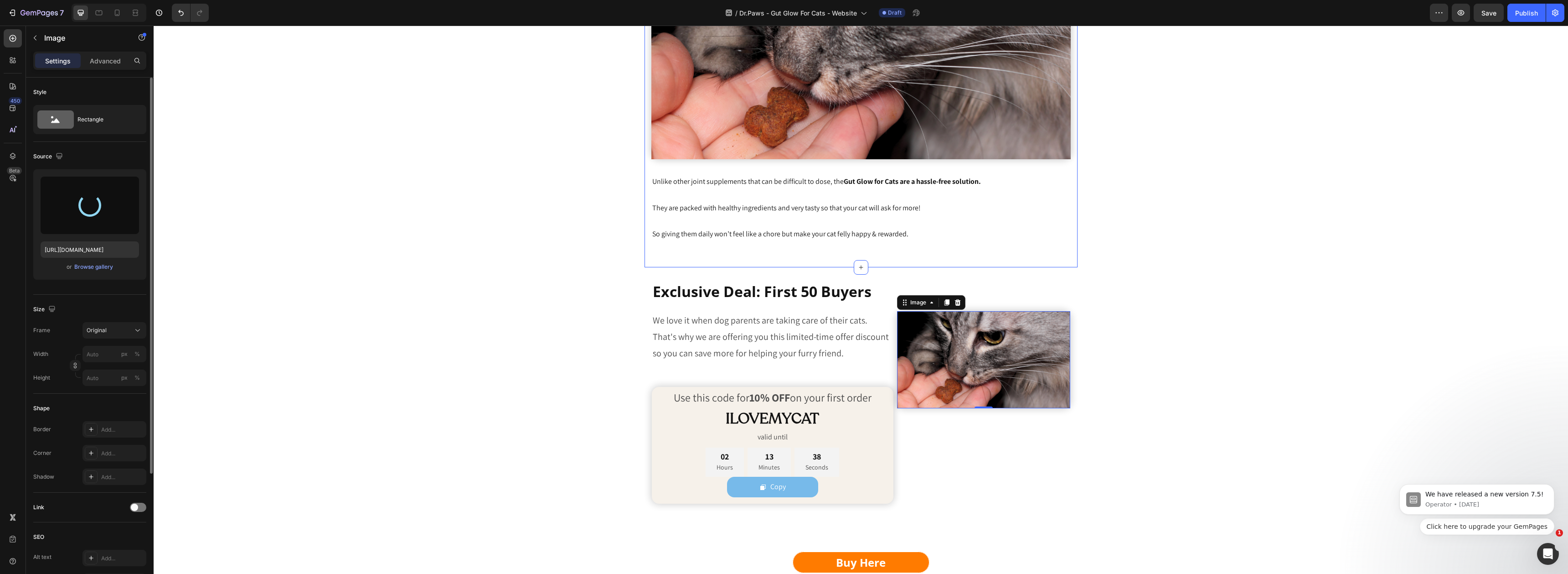
scroll to position [3169, 0]
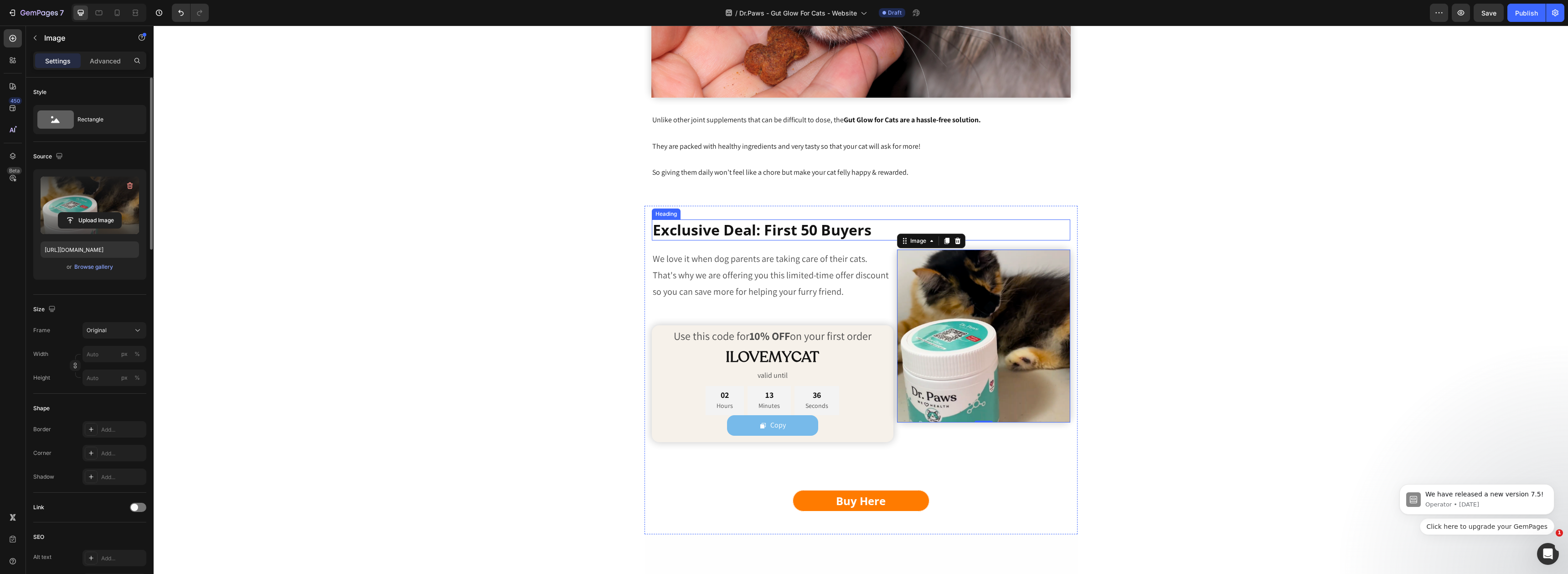
type input "[URL][DOMAIN_NAME]"
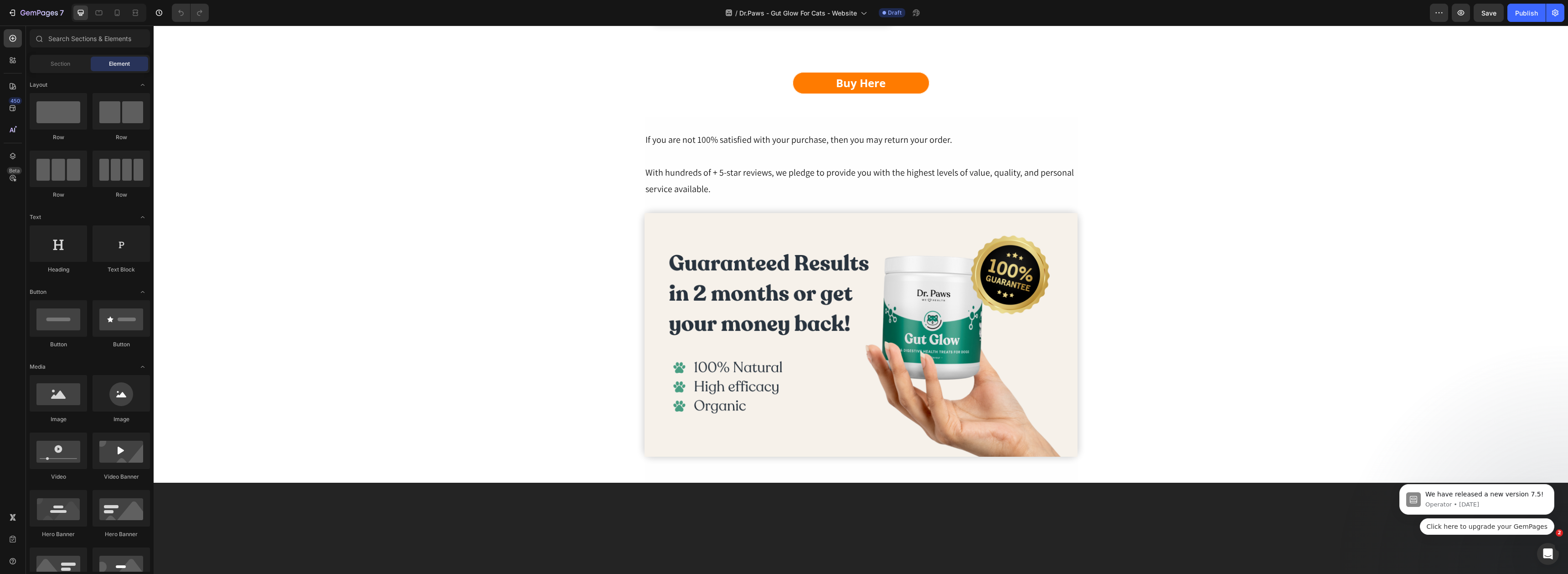
scroll to position [3951, 0]
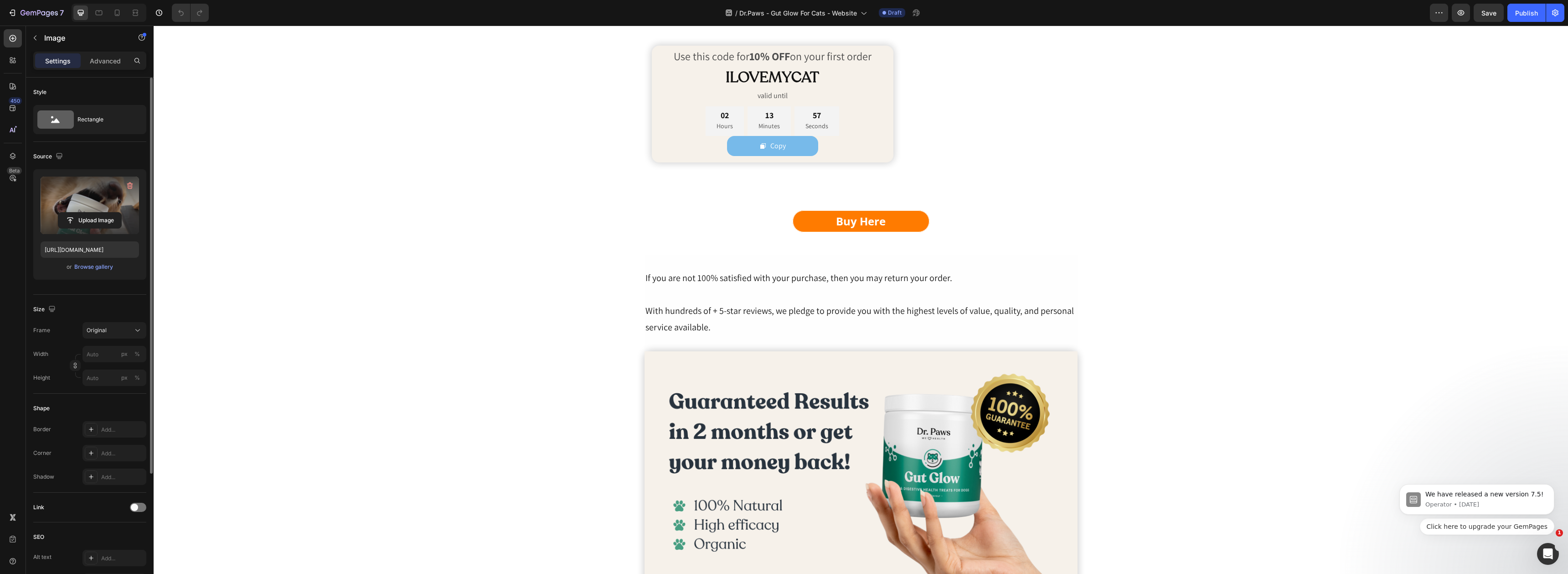
click at [57, 219] on div "Upload Image" at bounding box center [89, 220] width 99 height 16
click at [63, 221] on input "file" at bounding box center [89, 221] width 63 height 15
type input "[URL][DOMAIN_NAME]"
